Goal: Navigation & Orientation: Find specific page/section

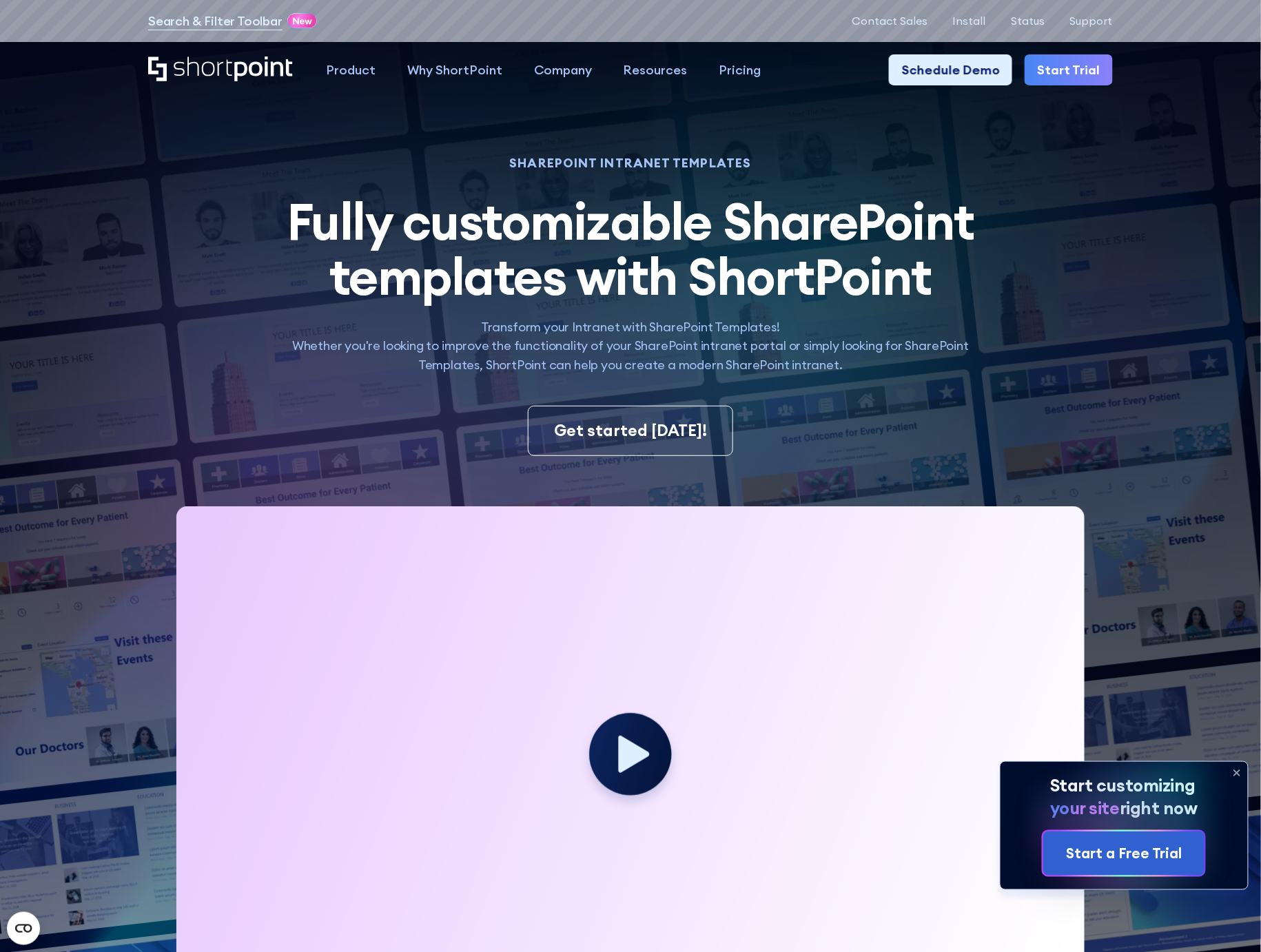
click at [1237, 777] on icon at bounding box center [1237, 773] width 22 height 22
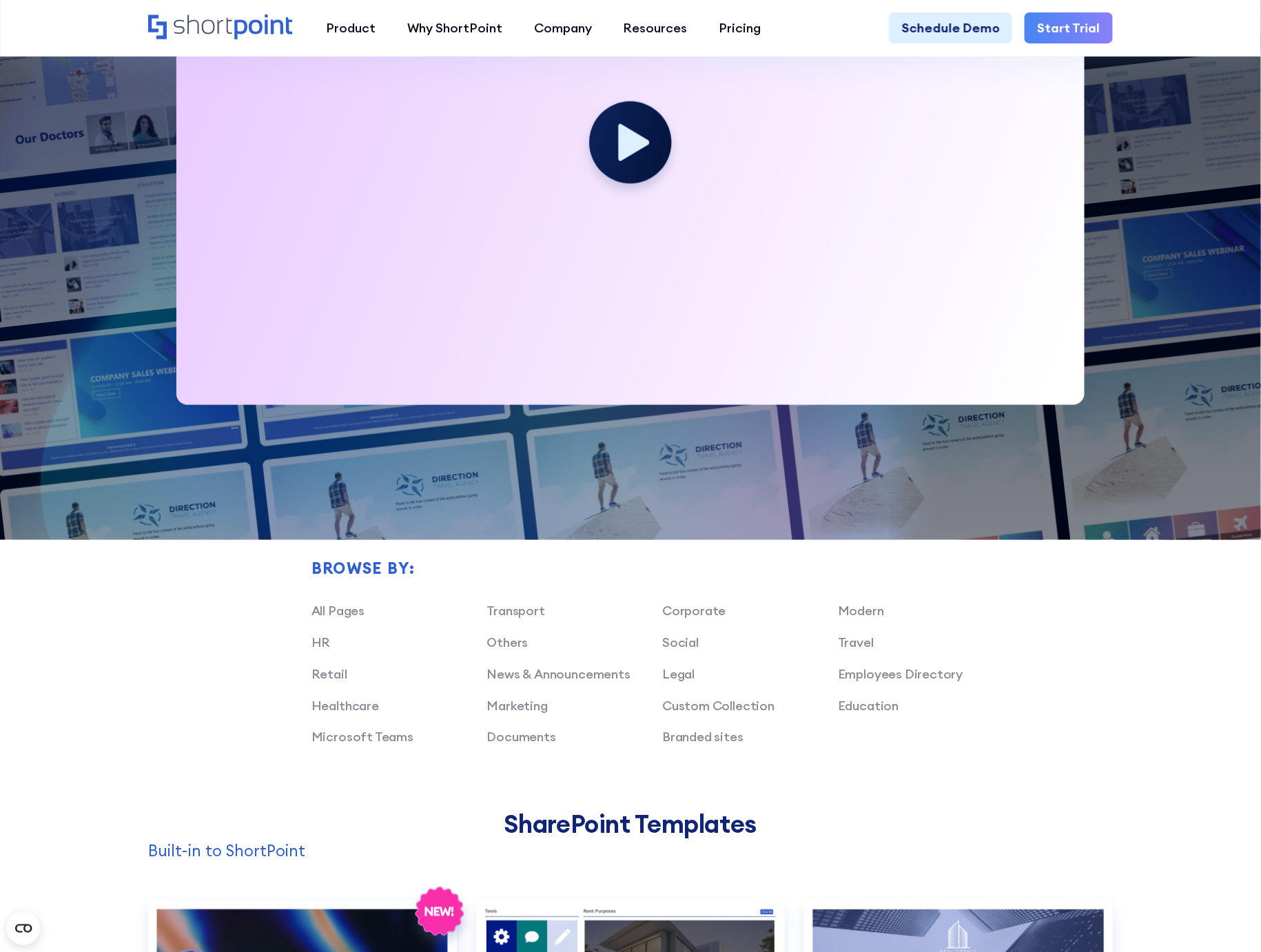
scroll to position [714, 0]
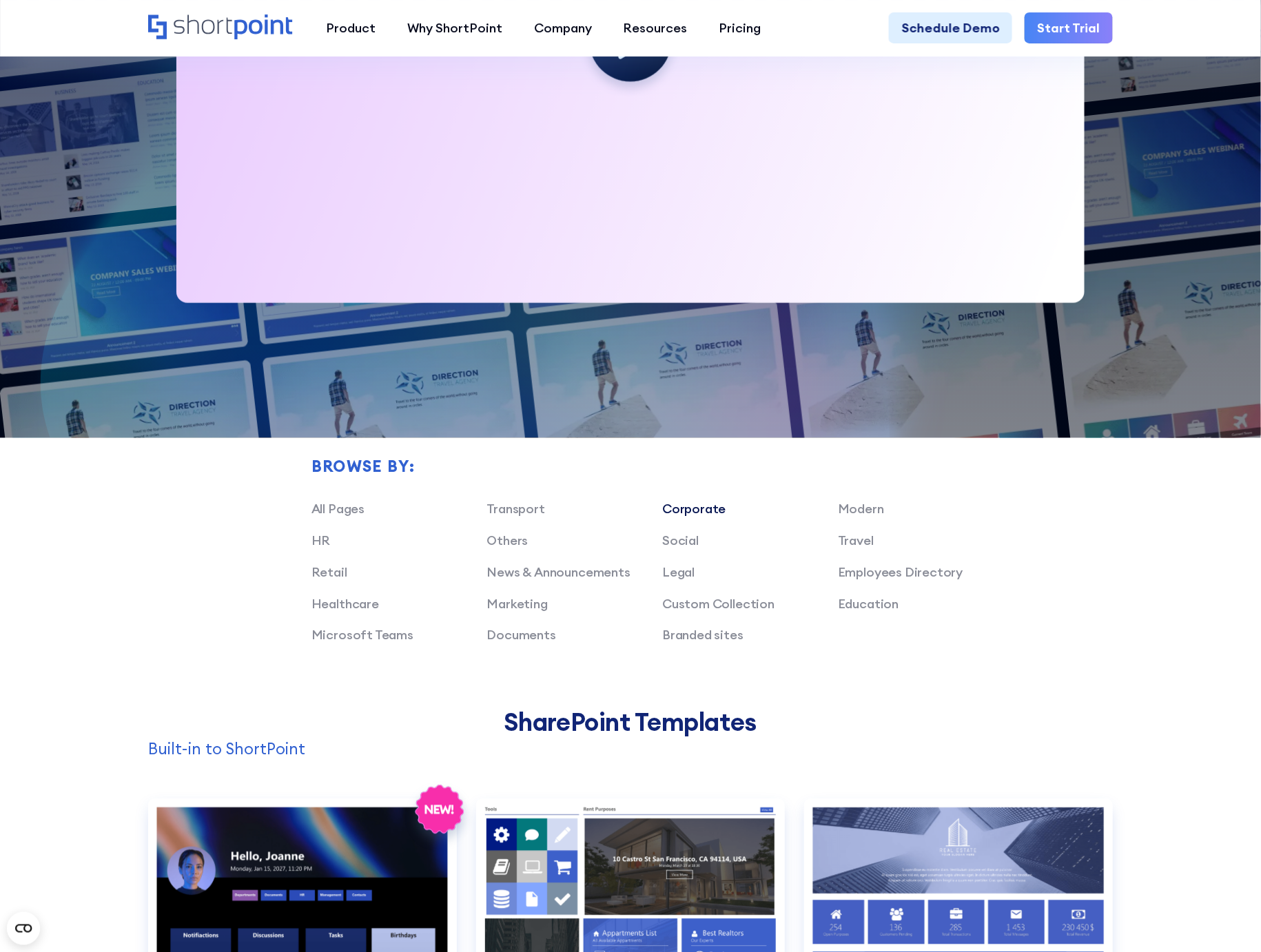
click at [694, 517] on link "Corporate" at bounding box center [694, 509] width 63 height 16
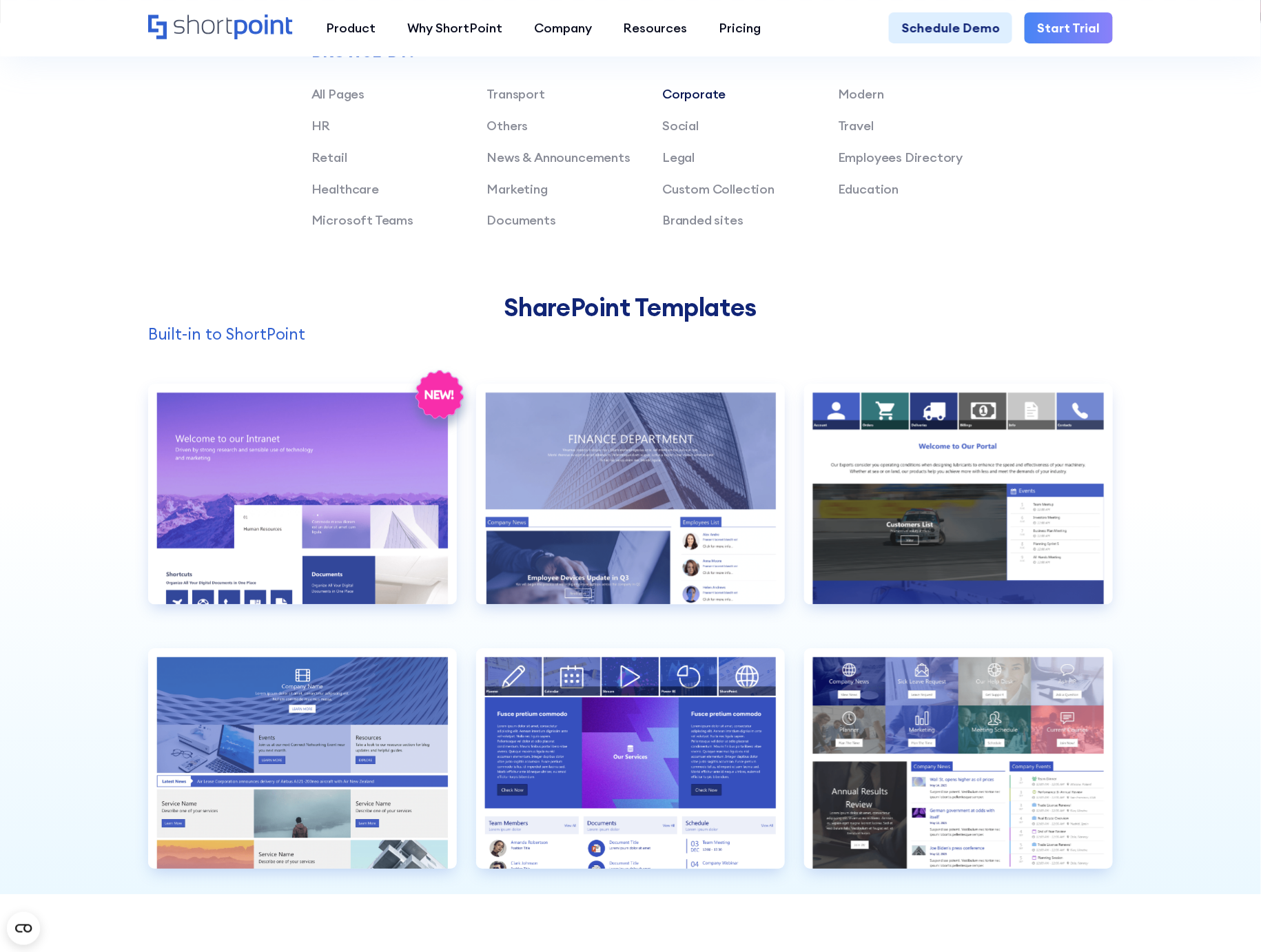
scroll to position [1122, 0]
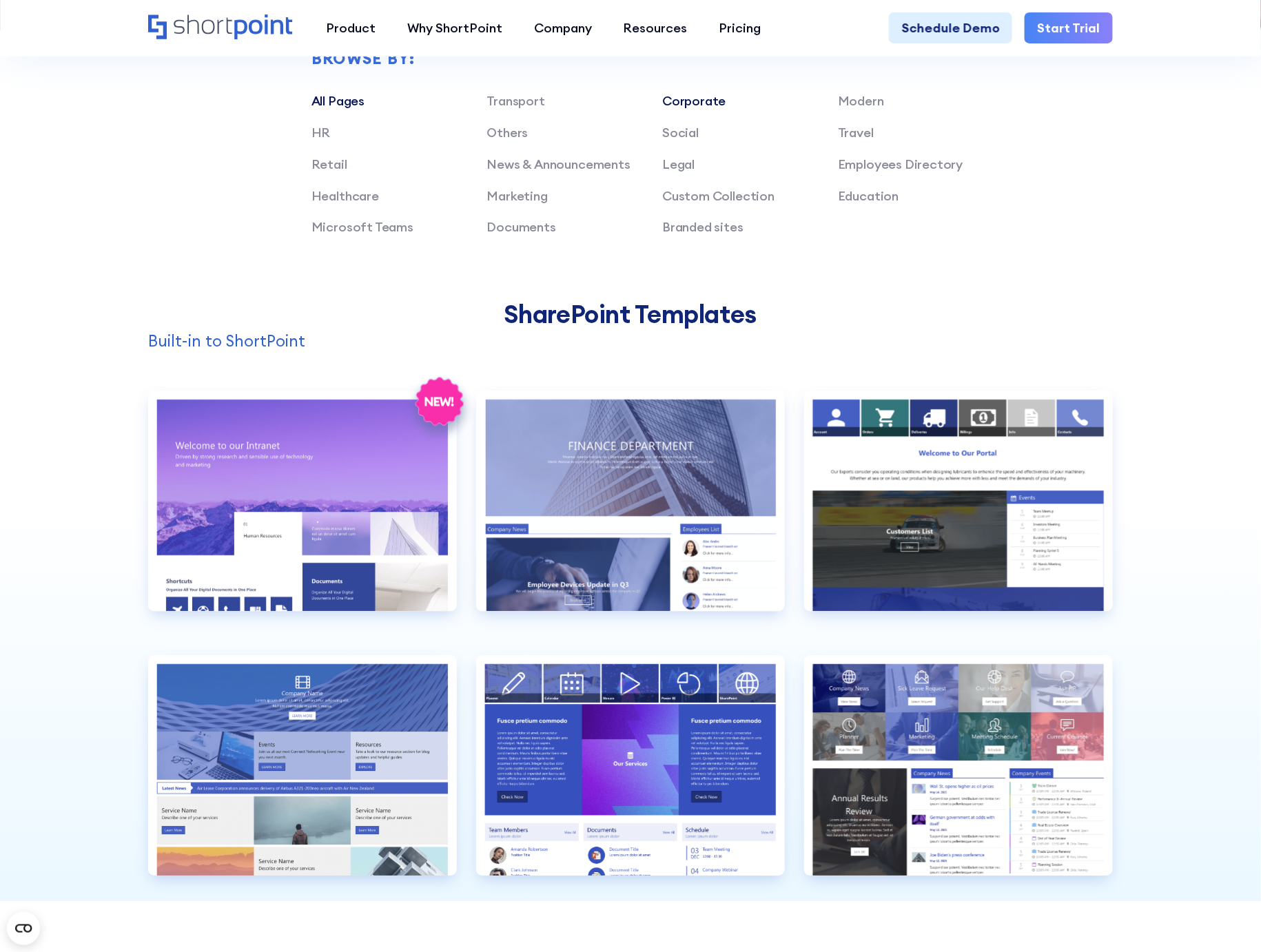
click at [342, 109] on link "All Pages" at bounding box center [338, 101] width 53 height 16
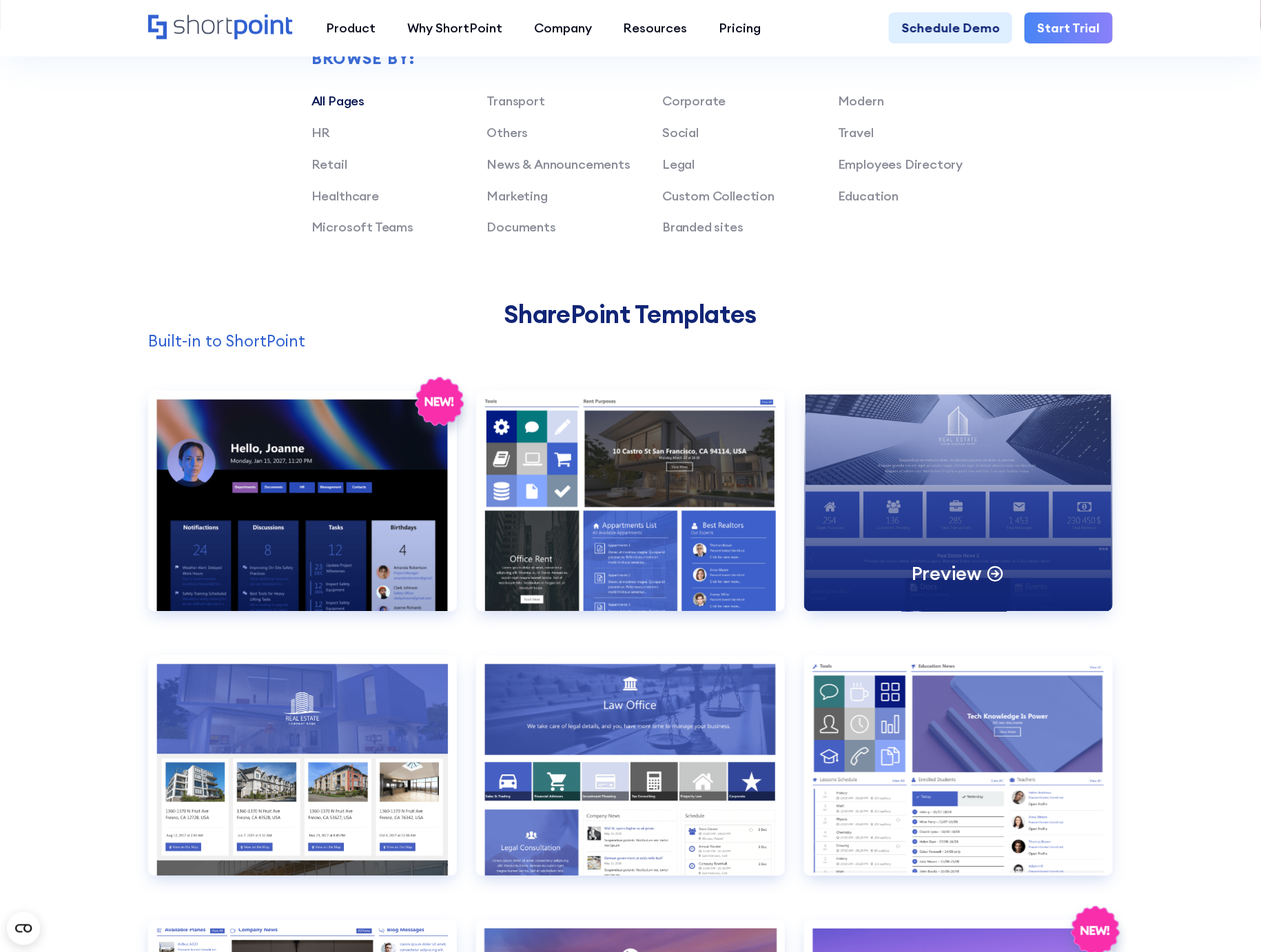
click at [972, 586] on p "Preview" at bounding box center [946, 574] width 70 height 25
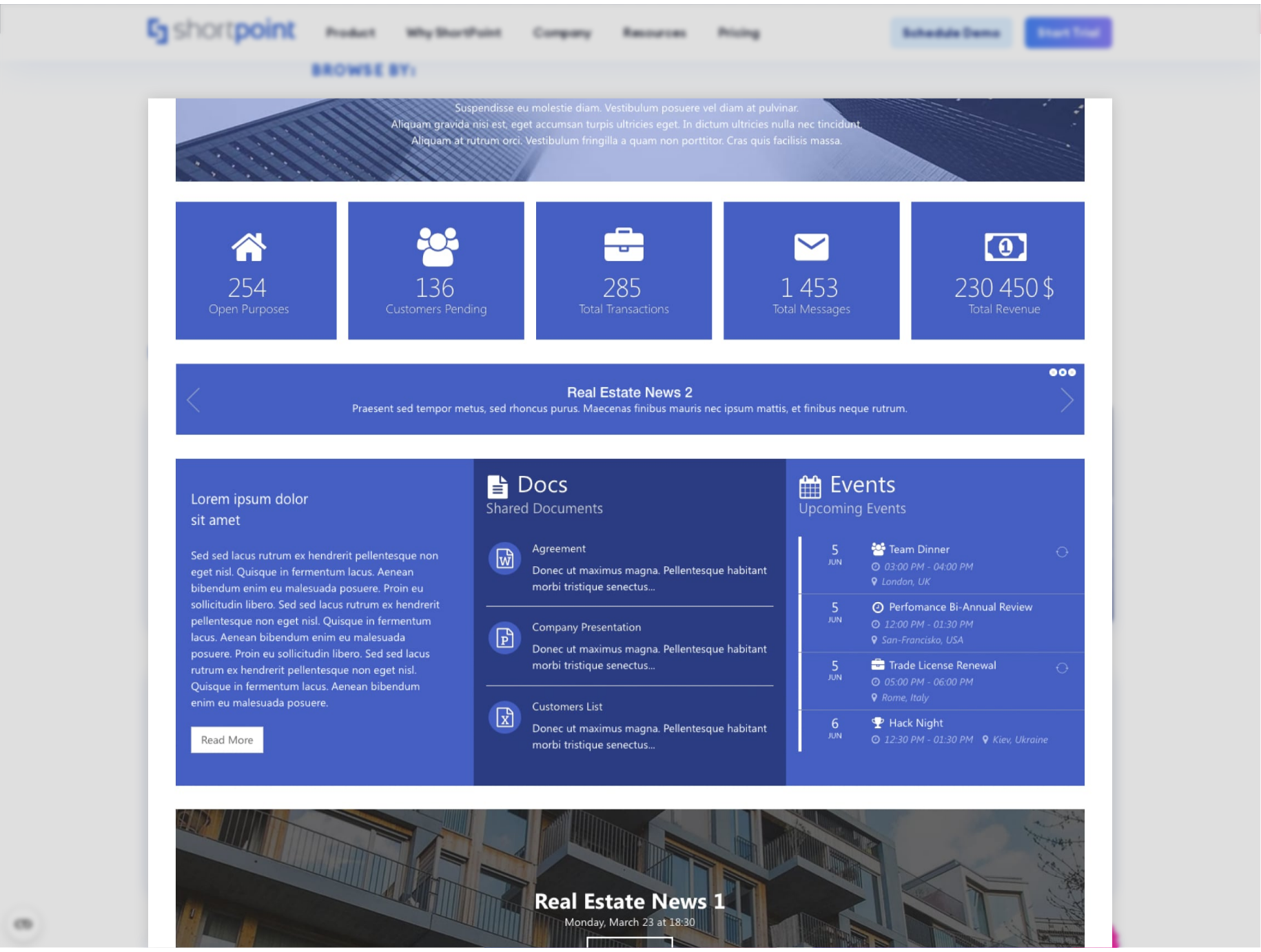
scroll to position [0, 0]
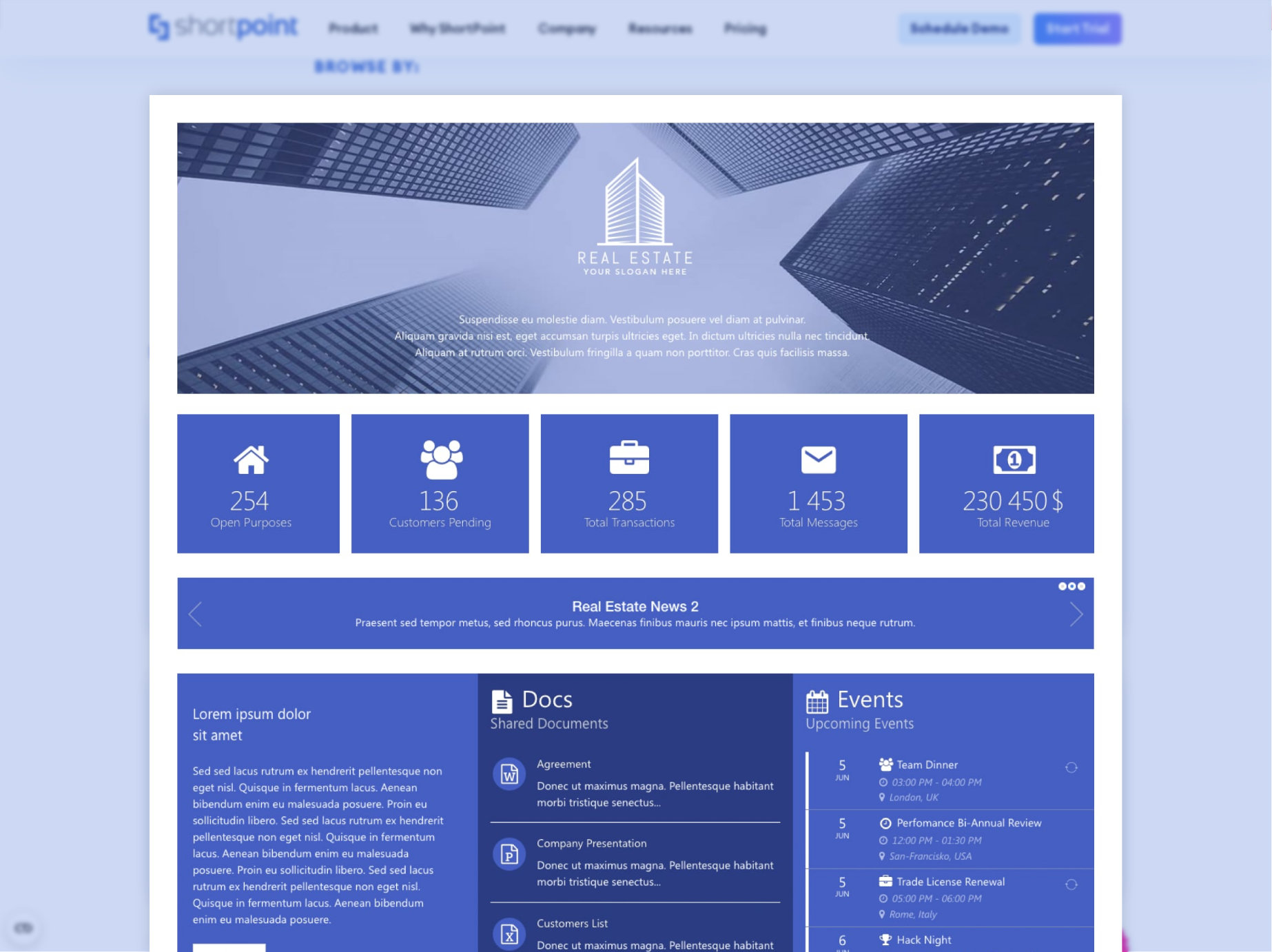
click at [73, 345] on div at bounding box center [636, 476] width 1272 height 952
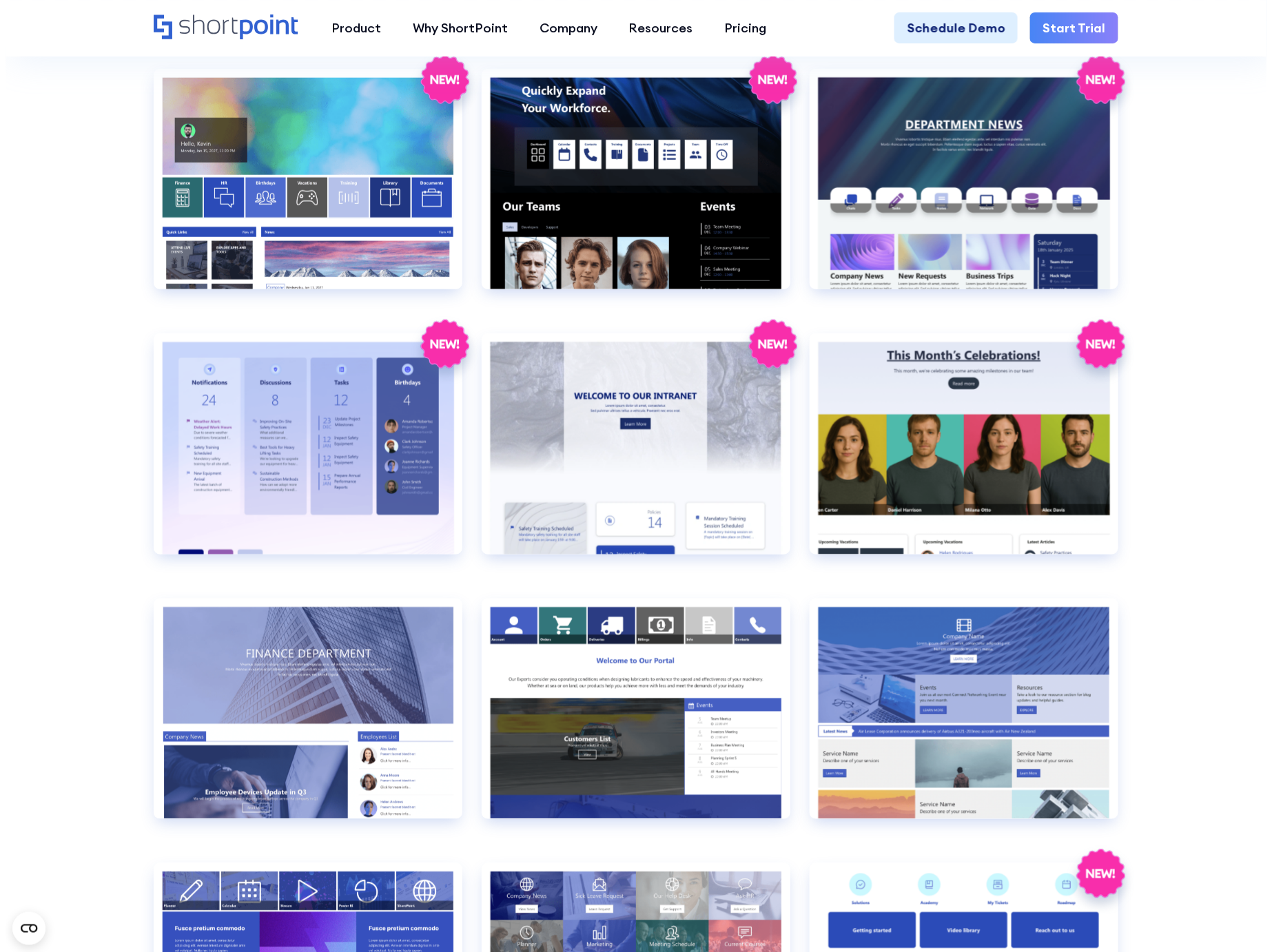
scroll to position [2551, 0]
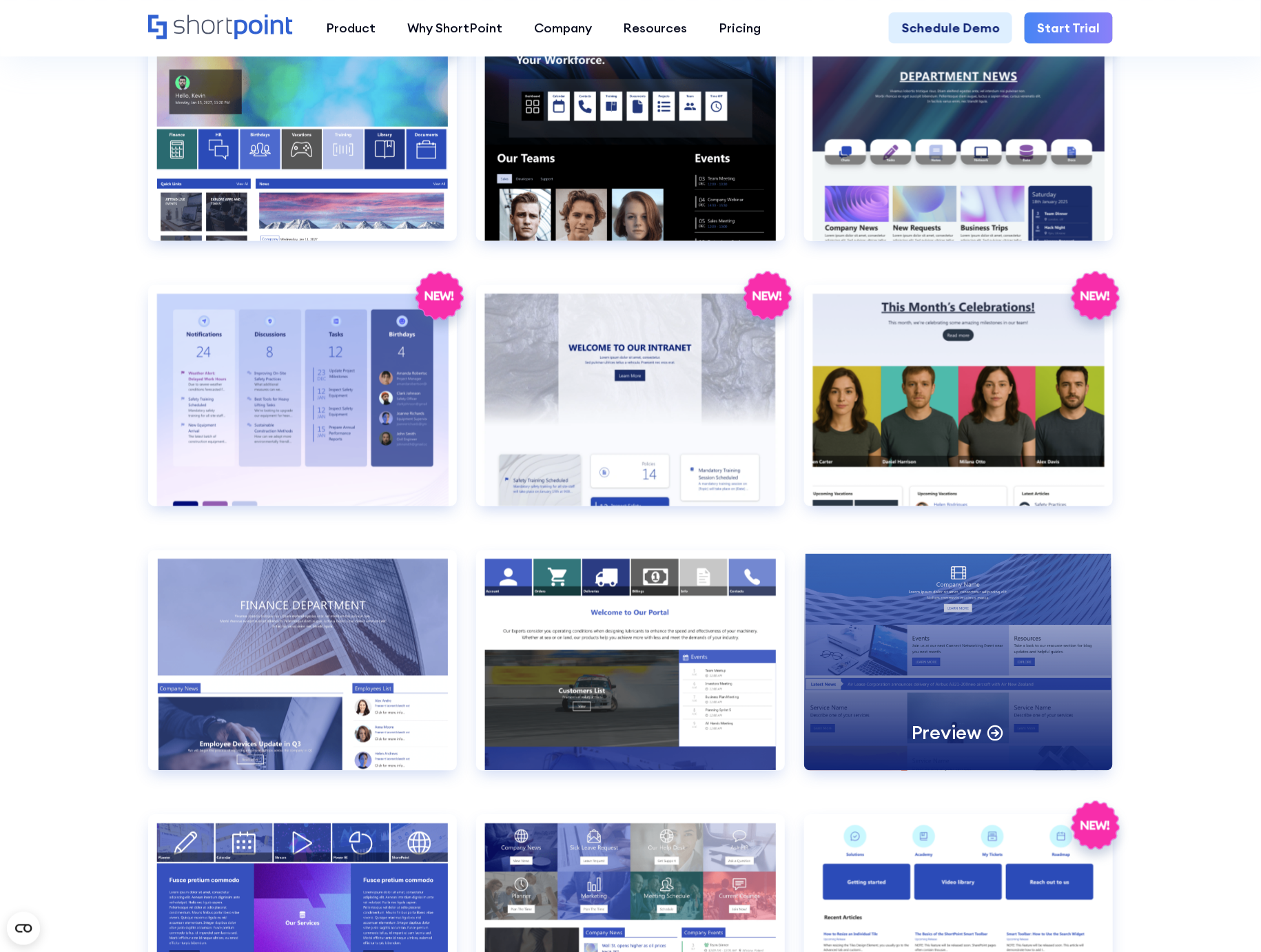
click at [1001, 642] on div "Preview" at bounding box center [959, 660] width 309 height 221
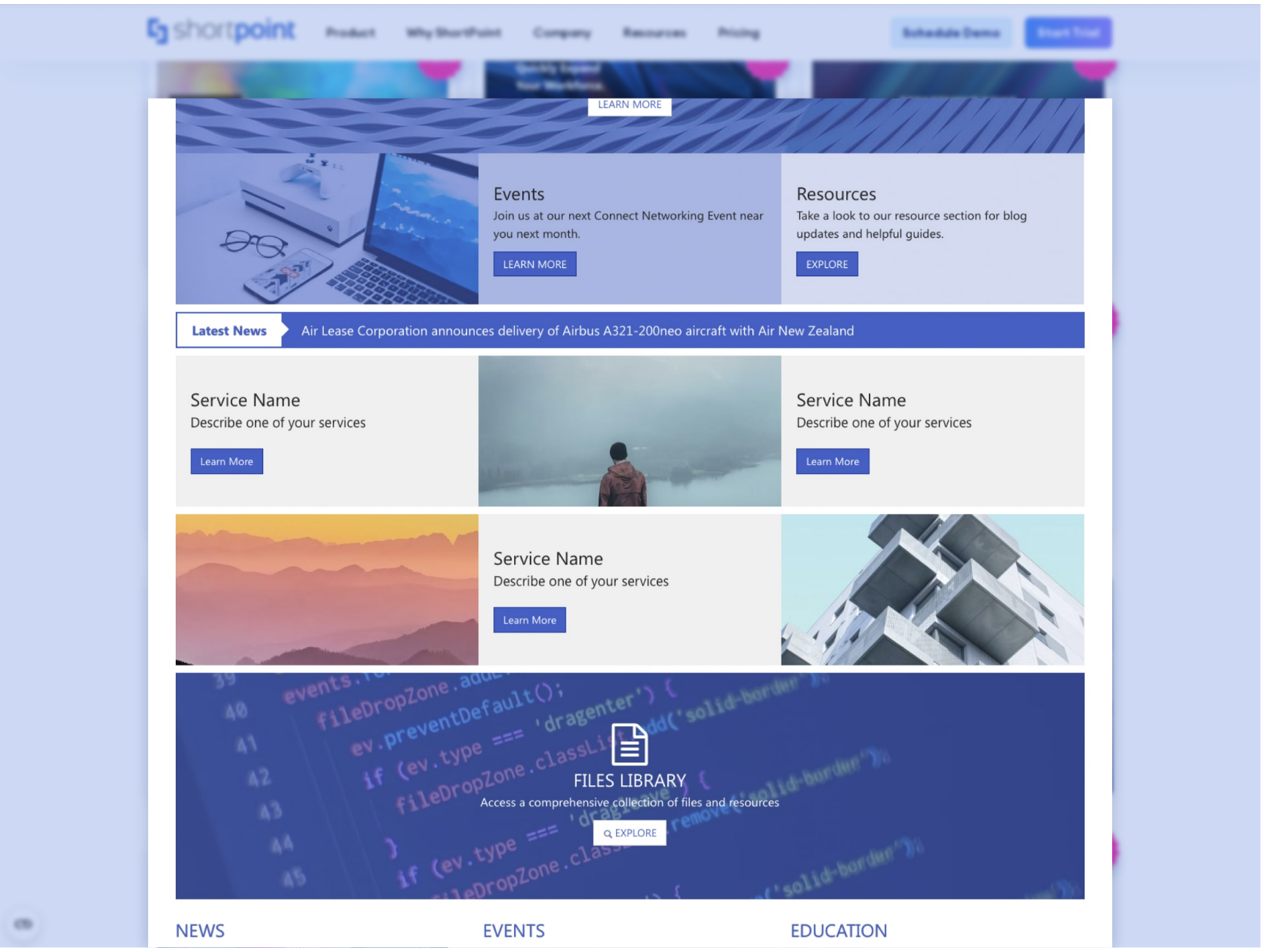
scroll to position [166, 0]
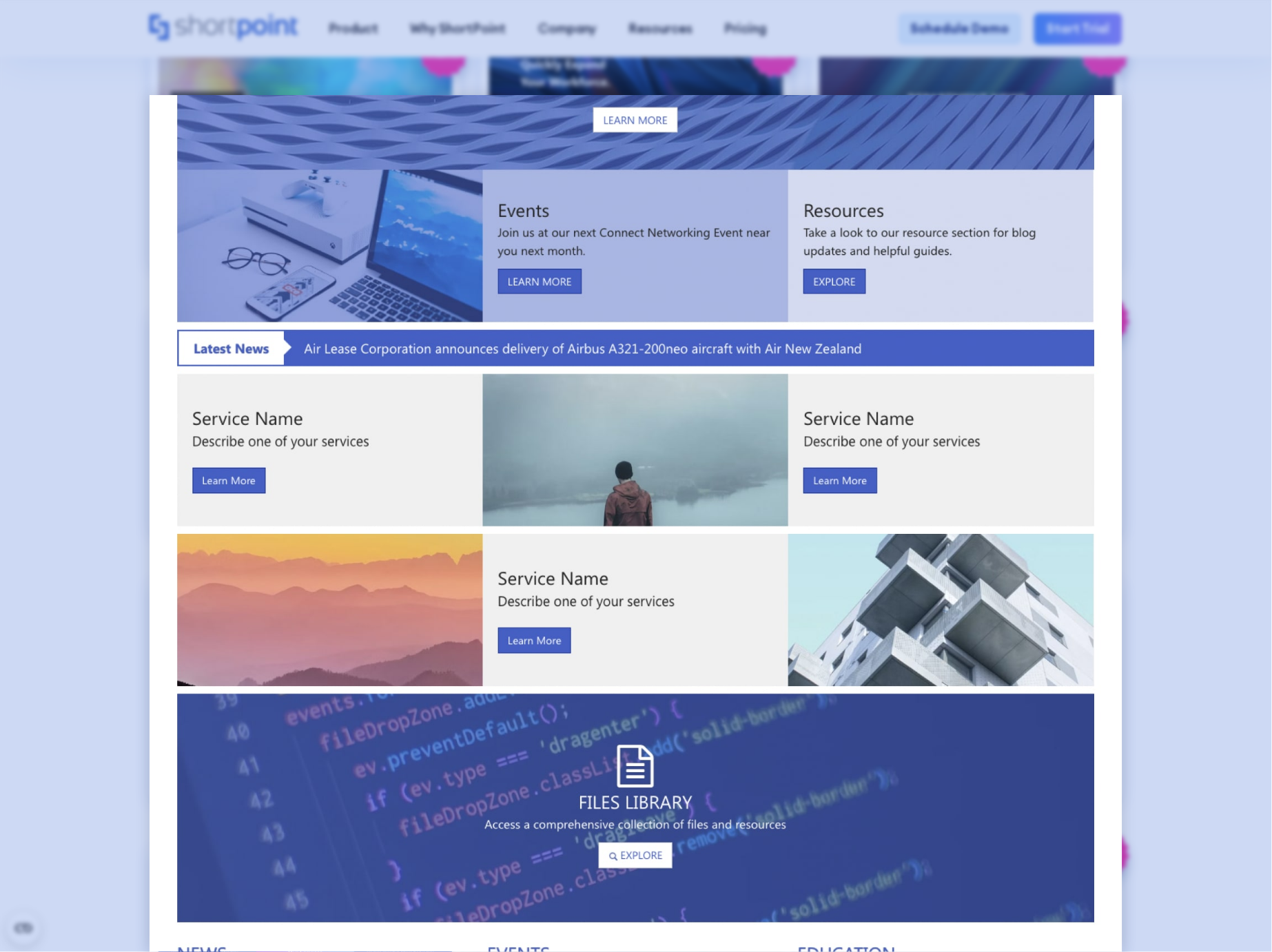
click at [1212, 424] on div at bounding box center [636, 476] width 1272 height 952
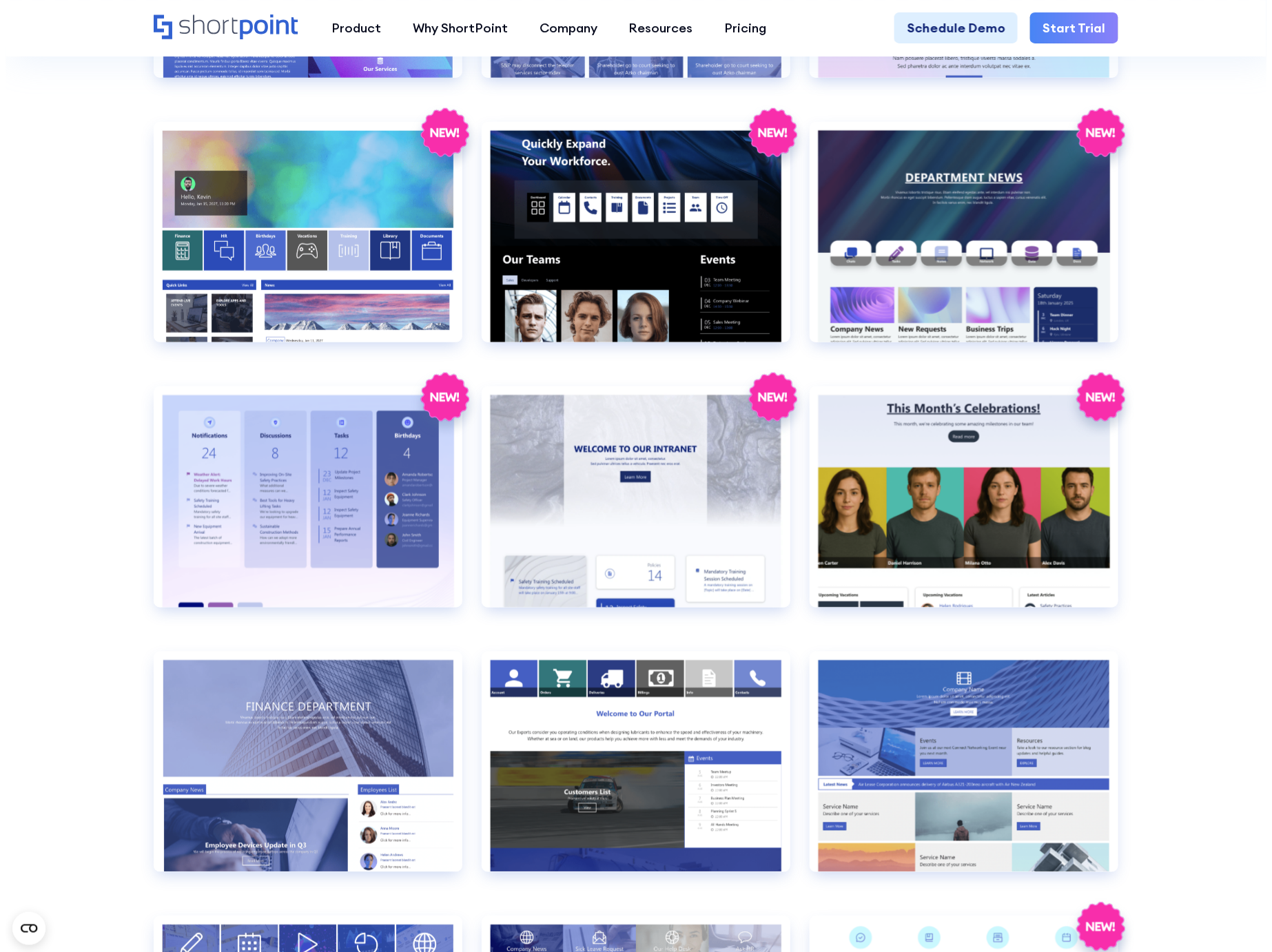
scroll to position [2449, 0]
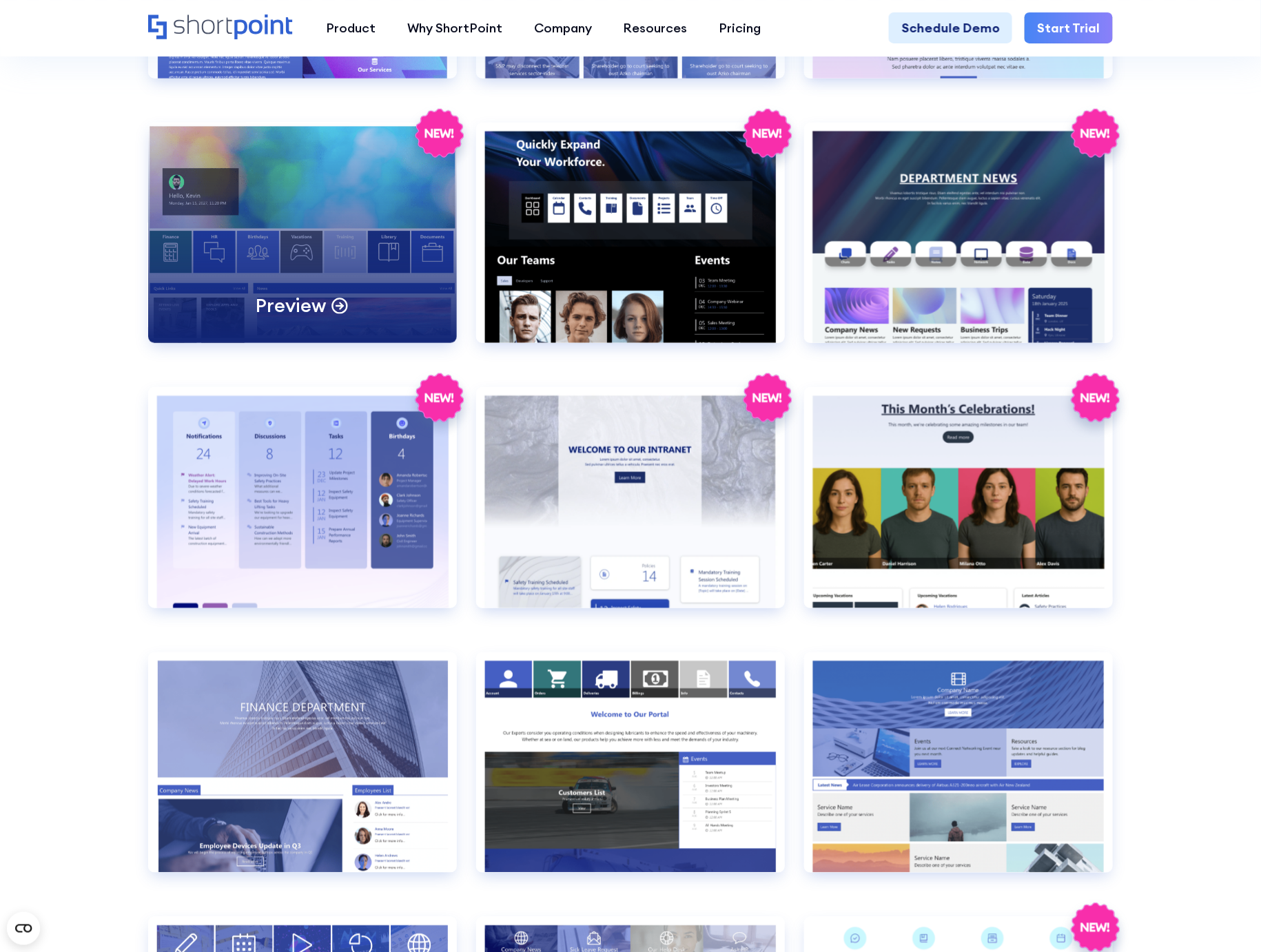
click at [363, 226] on div "Preview" at bounding box center [302, 233] width 309 height 221
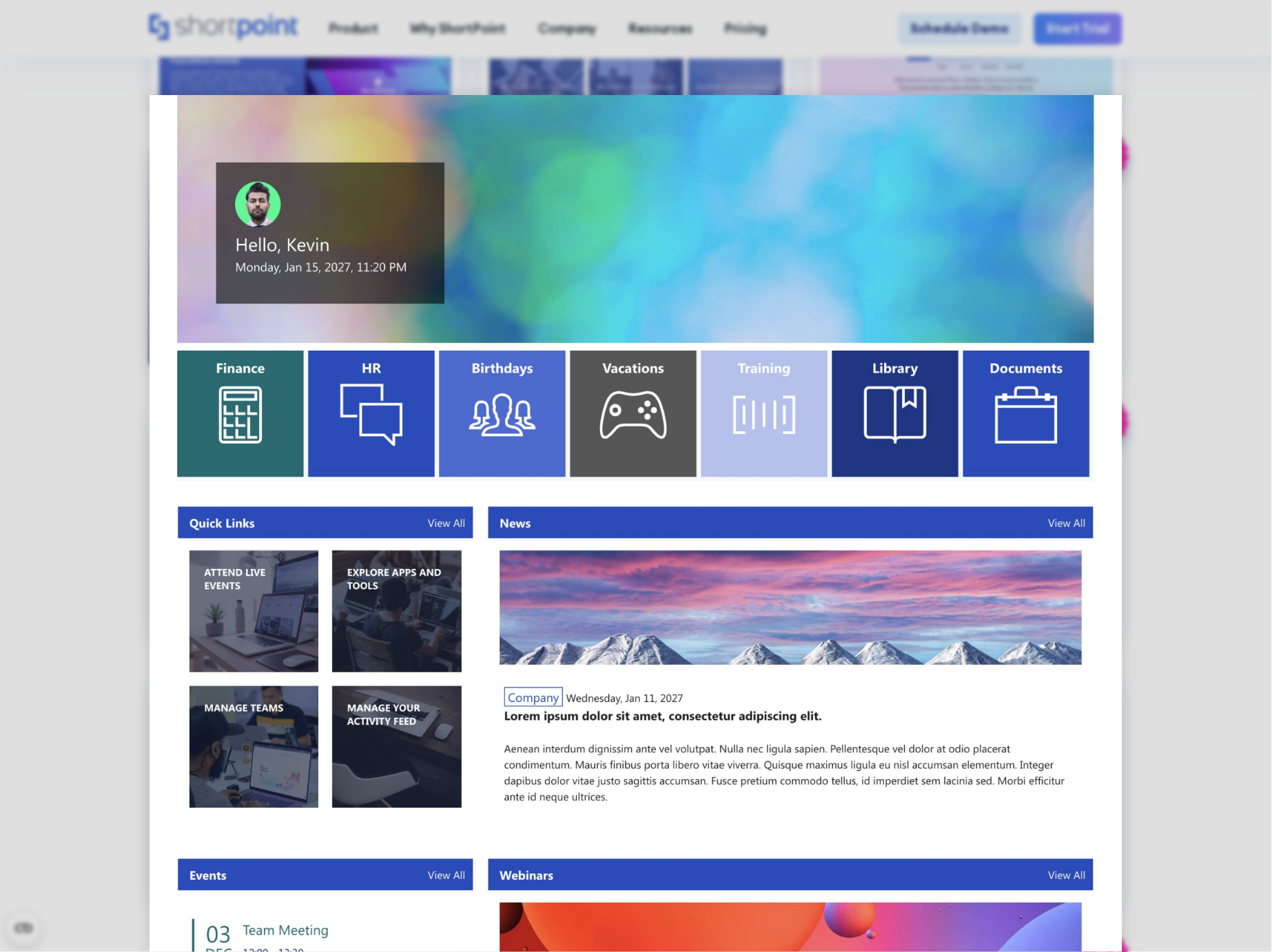
scroll to position [0, 0]
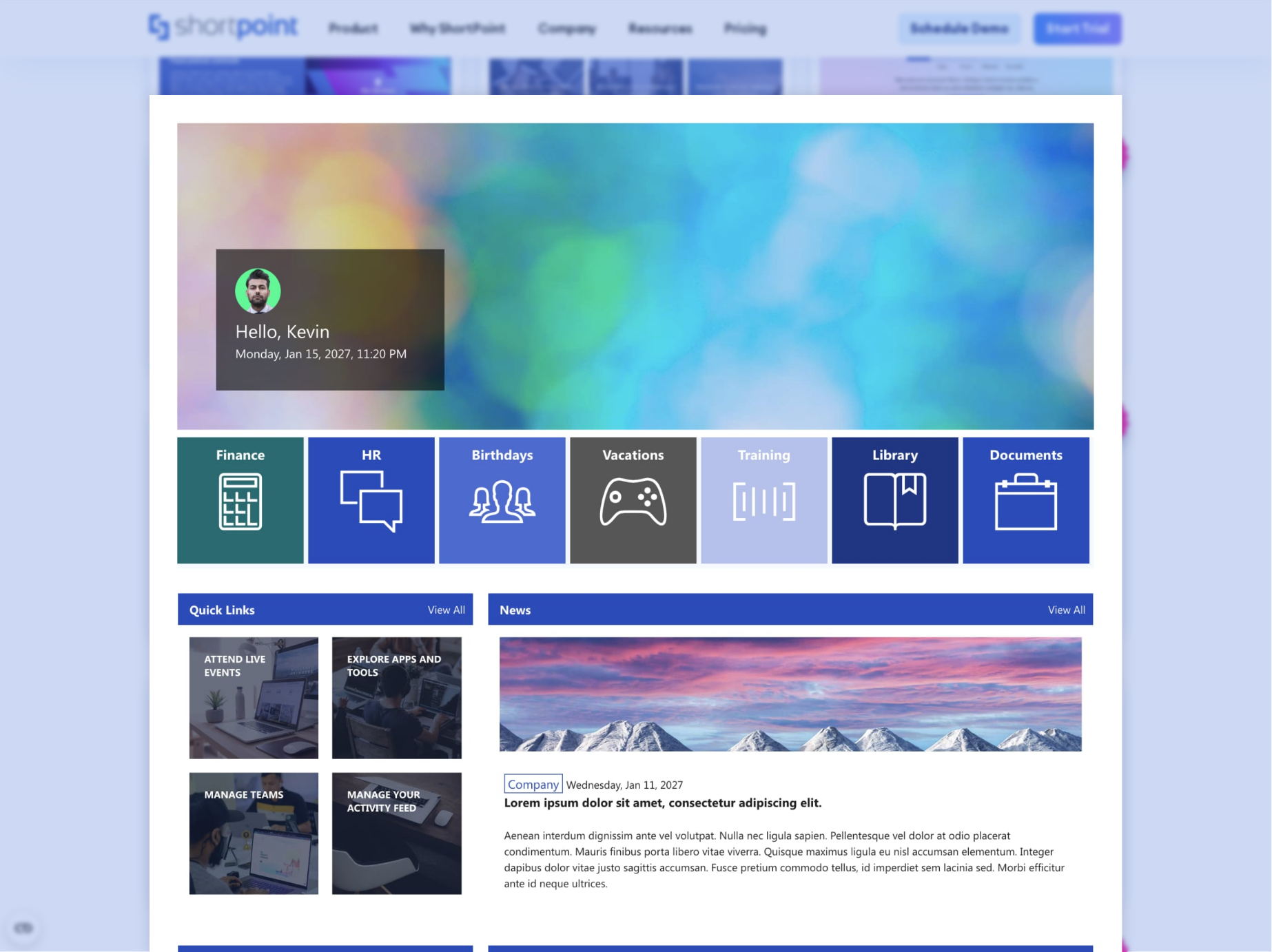
click at [1213, 212] on div at bounding box center [636, 476] width 1272 height 952
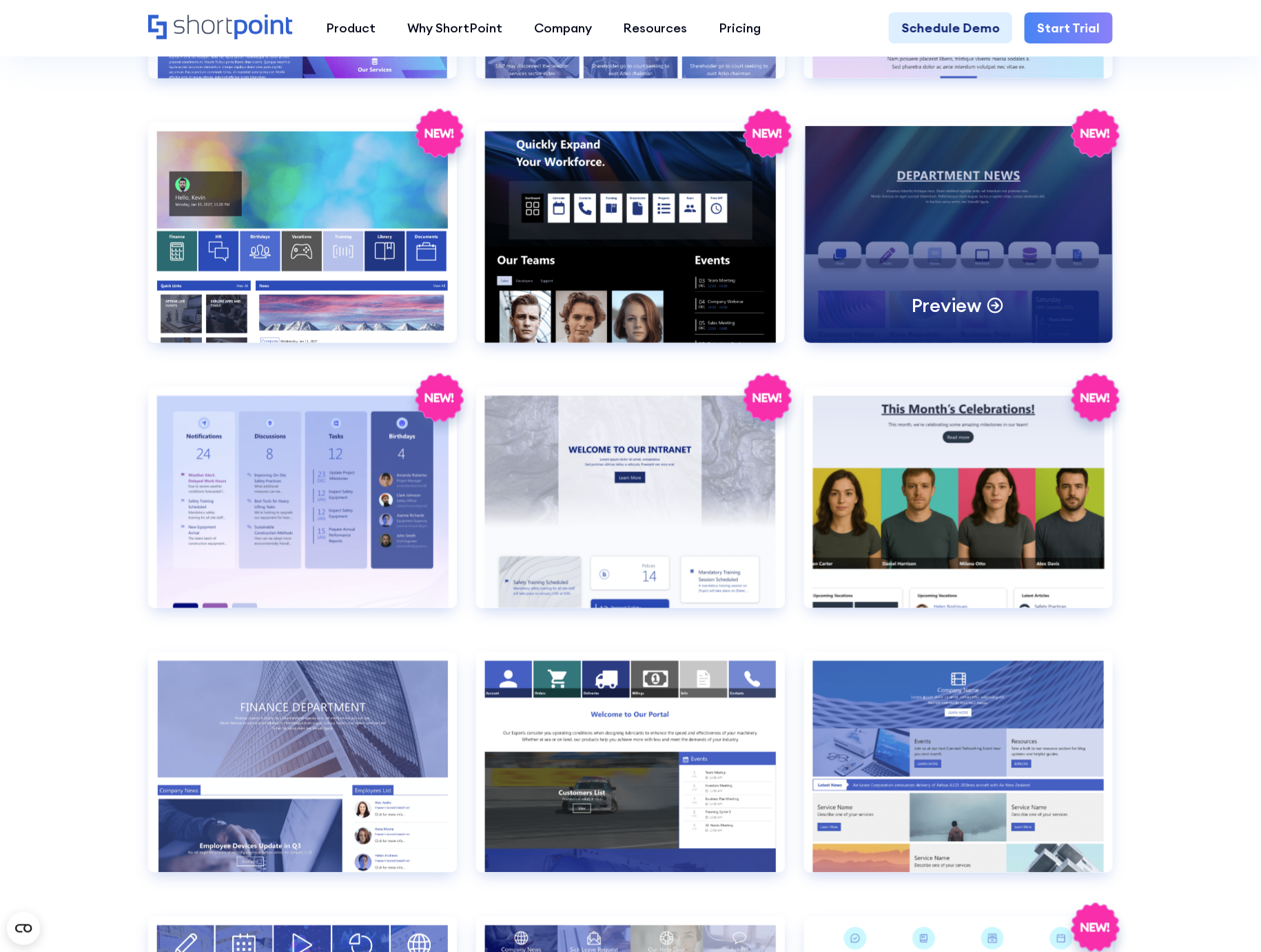
click at [937, 226] on div "Preview" at bounding box center [959, 233] width 309 height 221
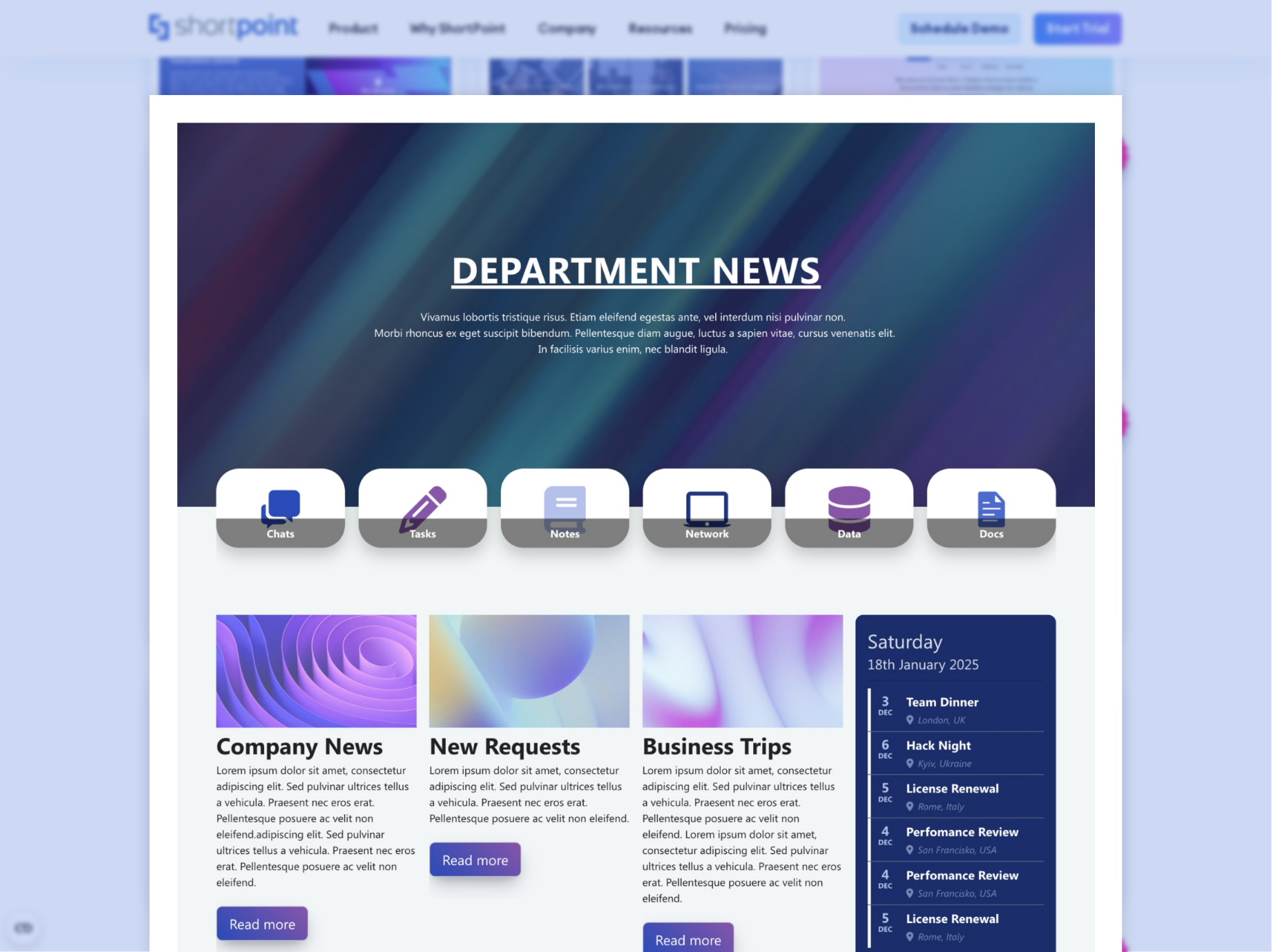
click at [1239, 273] on div at bounding box center [636, 476] width 1272 height 952
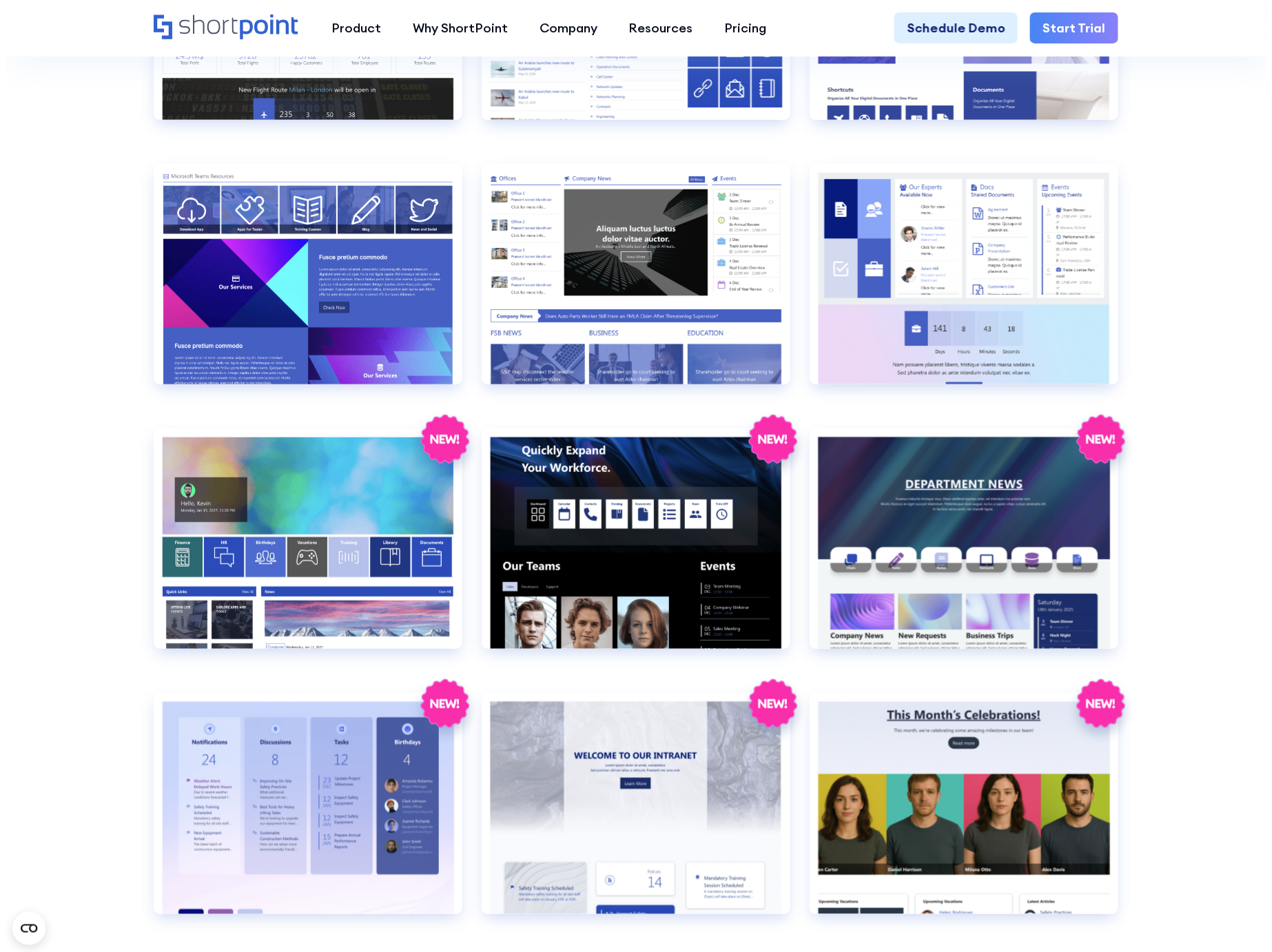
scroll to position [2042, 0]
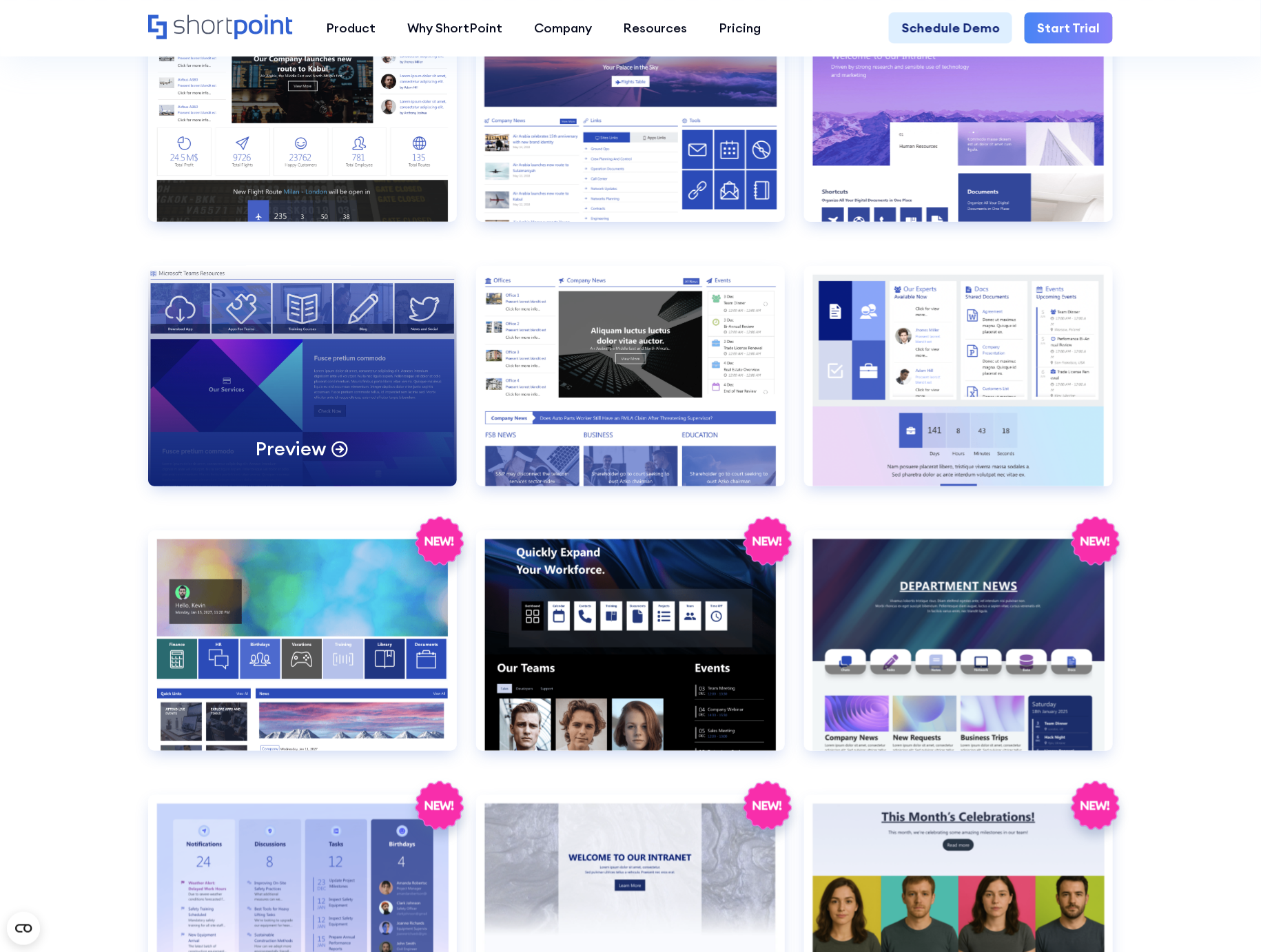
click at [217, 399] on div "Preview" at bounding box center [302, 376] width 309 height 221
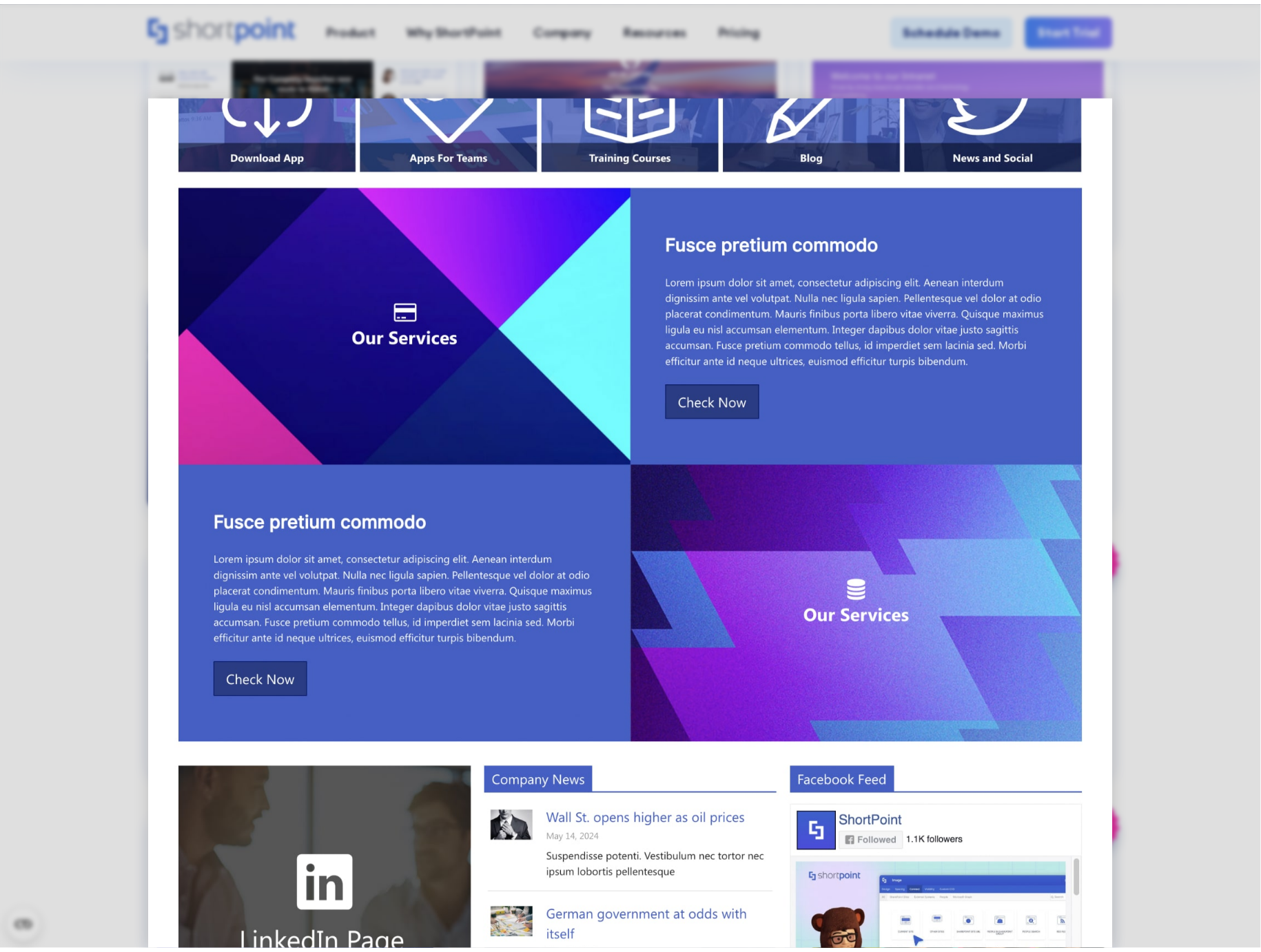
scroll to position [0, 0]
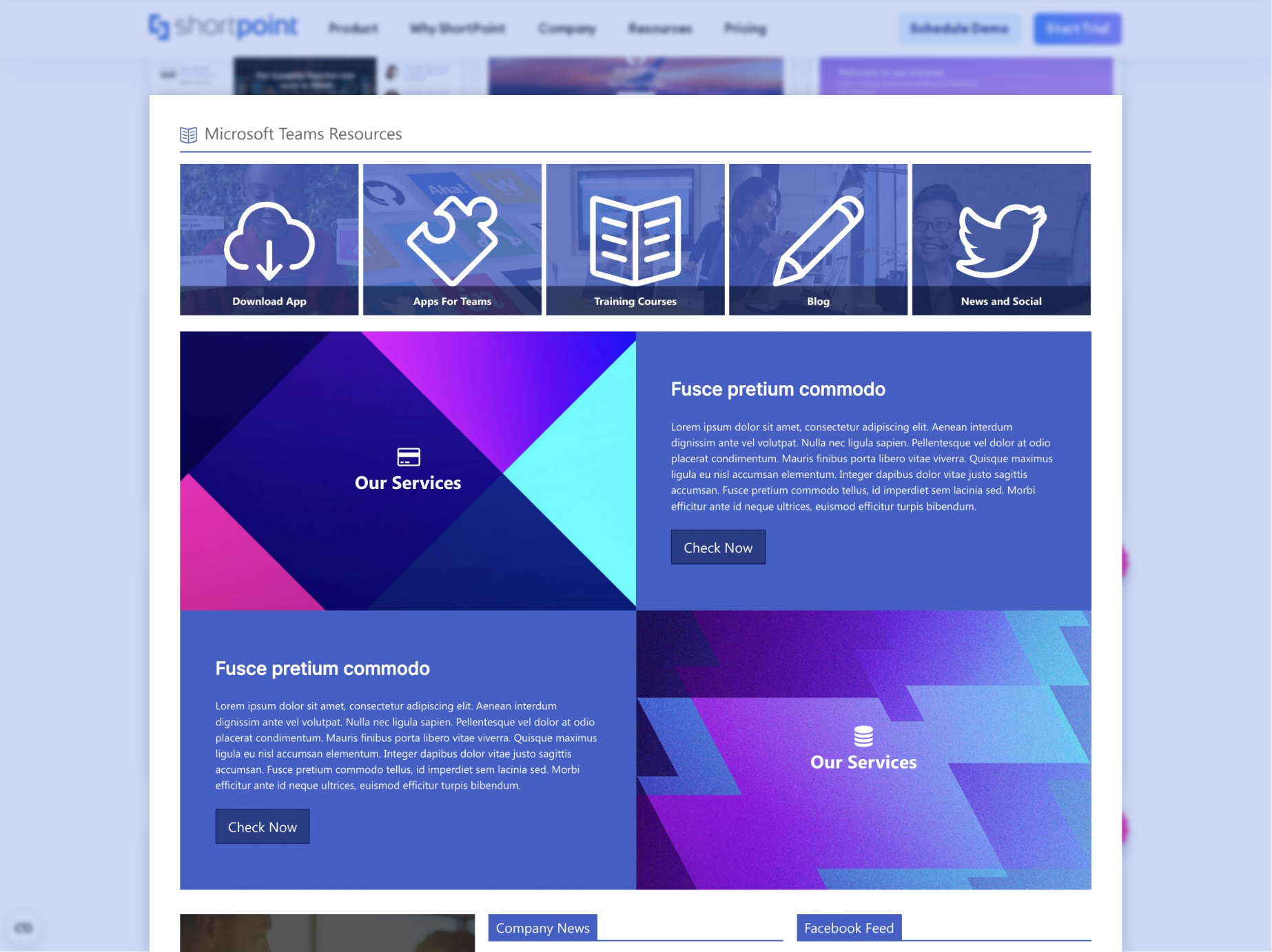
click at [45, 414] on div at bounding box center [636, 476] width 1272 height 952
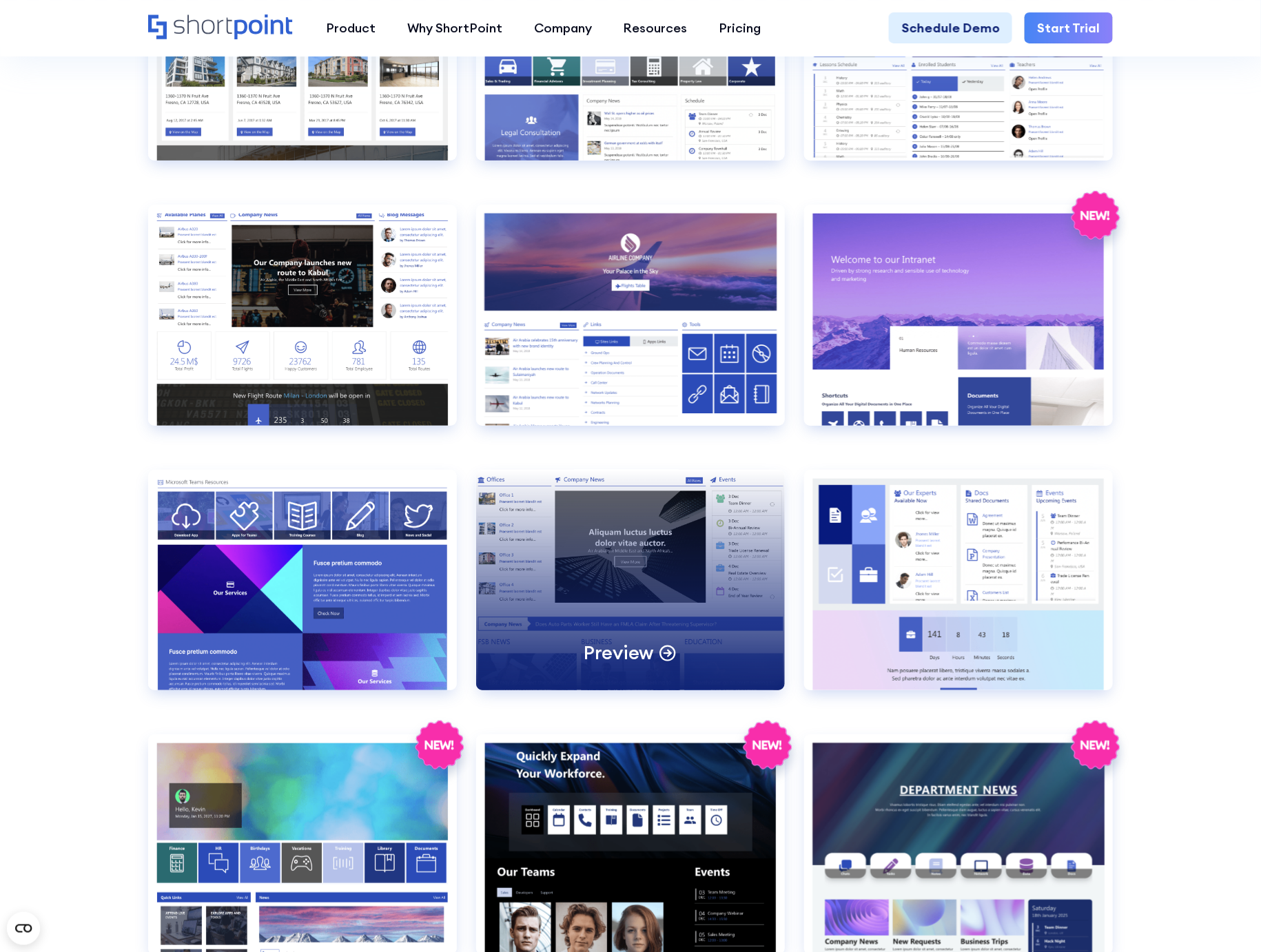
scroll to position [1837, 0]
